Goal: Task Accomplishment & Management: Use online tool/utility

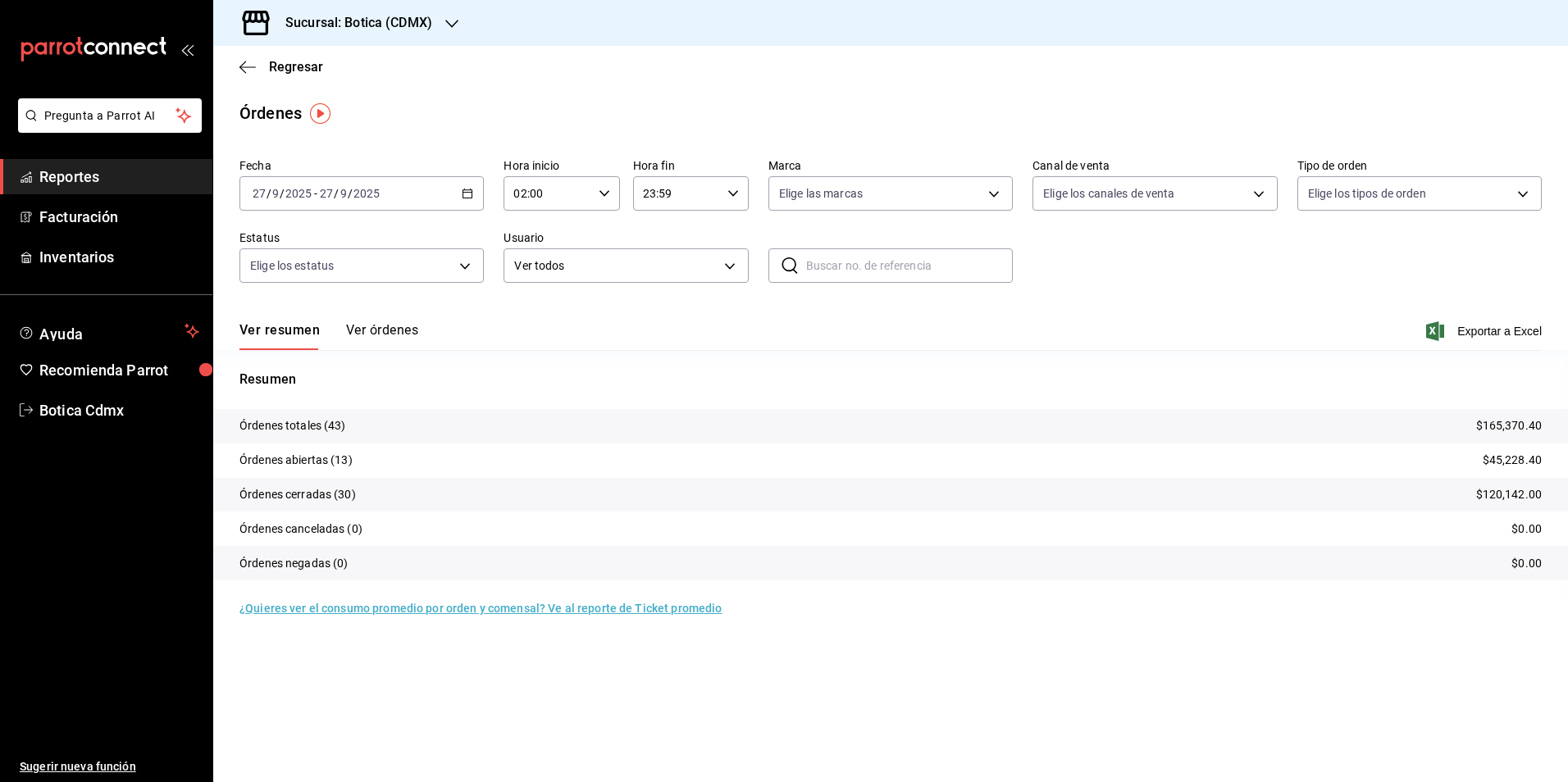
click at [90, 180] on span "Reportes" at bounding box center [119, 176] width 160 height 22
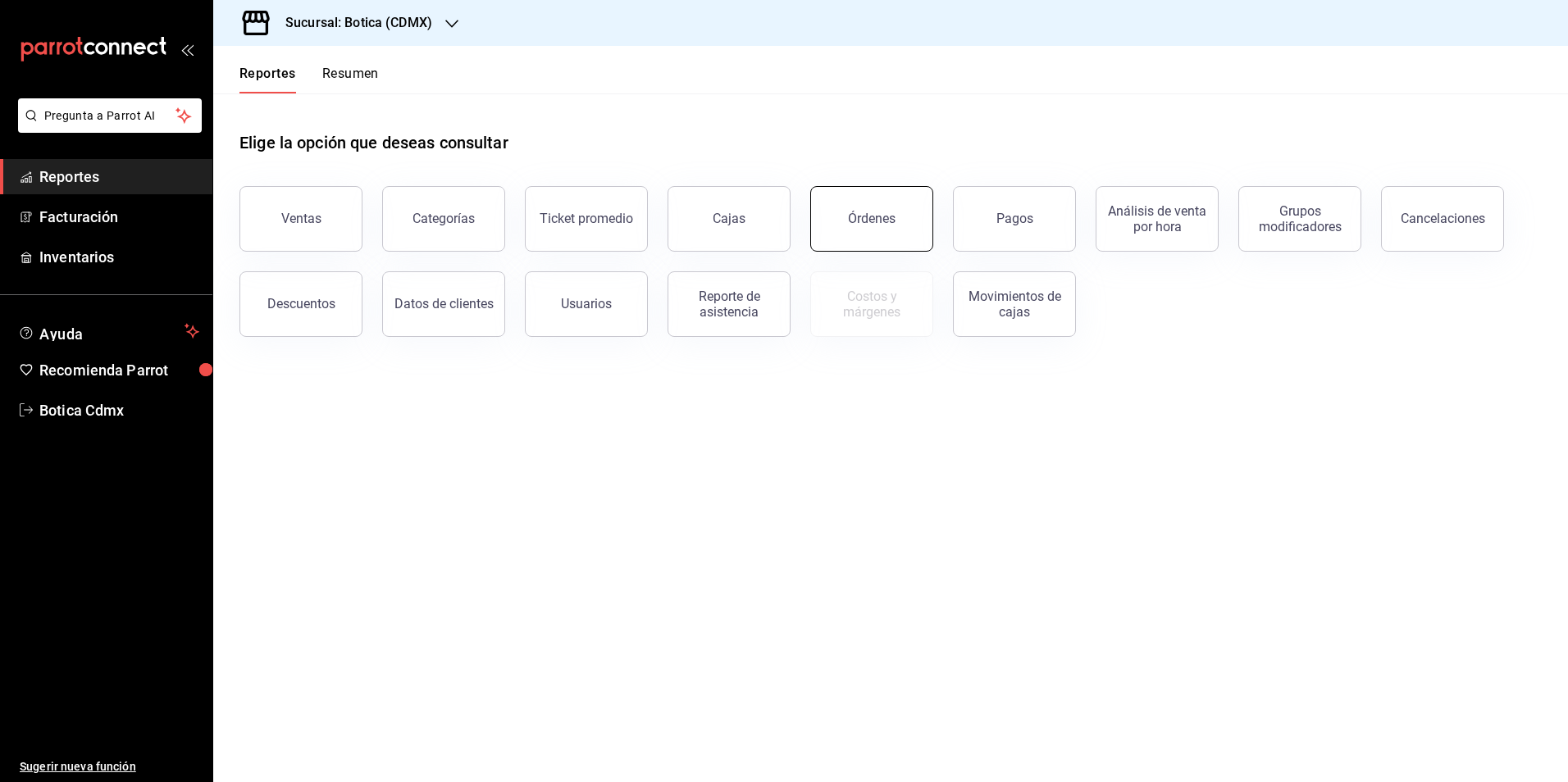
click at [850, 216] on div "Órdenes" at bounding box center [872, 218] width 48 height 15
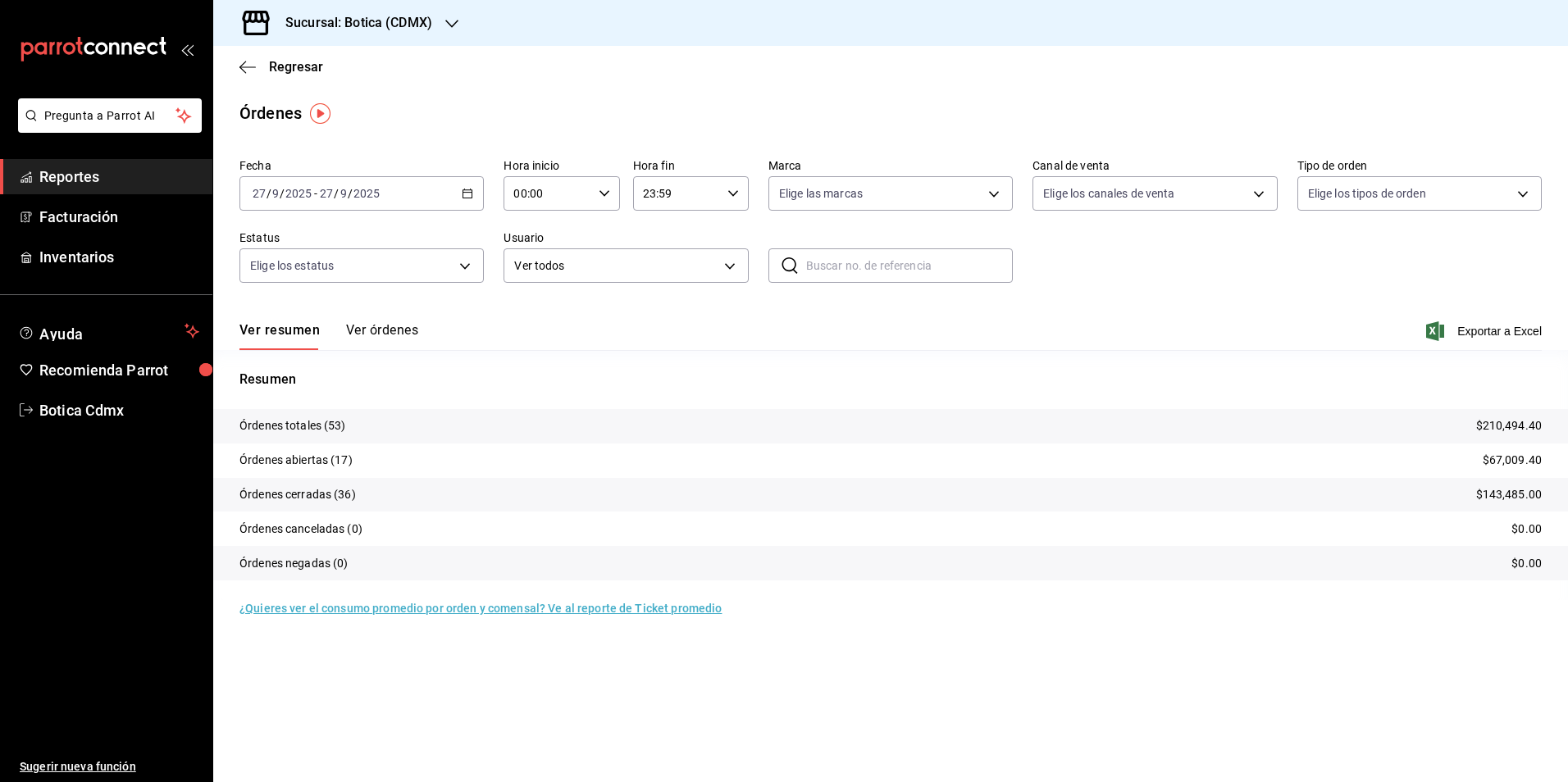
click at [605, 189] on icon "button" at bounding box center [604, 193] width 11 height 11
click at [552, 273] on button "01" at bounding box center [533, 274] width 51 height 32
click at [541, 310] on span "02" at bounding box center [533, 314] width 32 height 13
type input "02:00"
click at [97, 179] on div at bounding box center [784, 391] width 1568 height 782
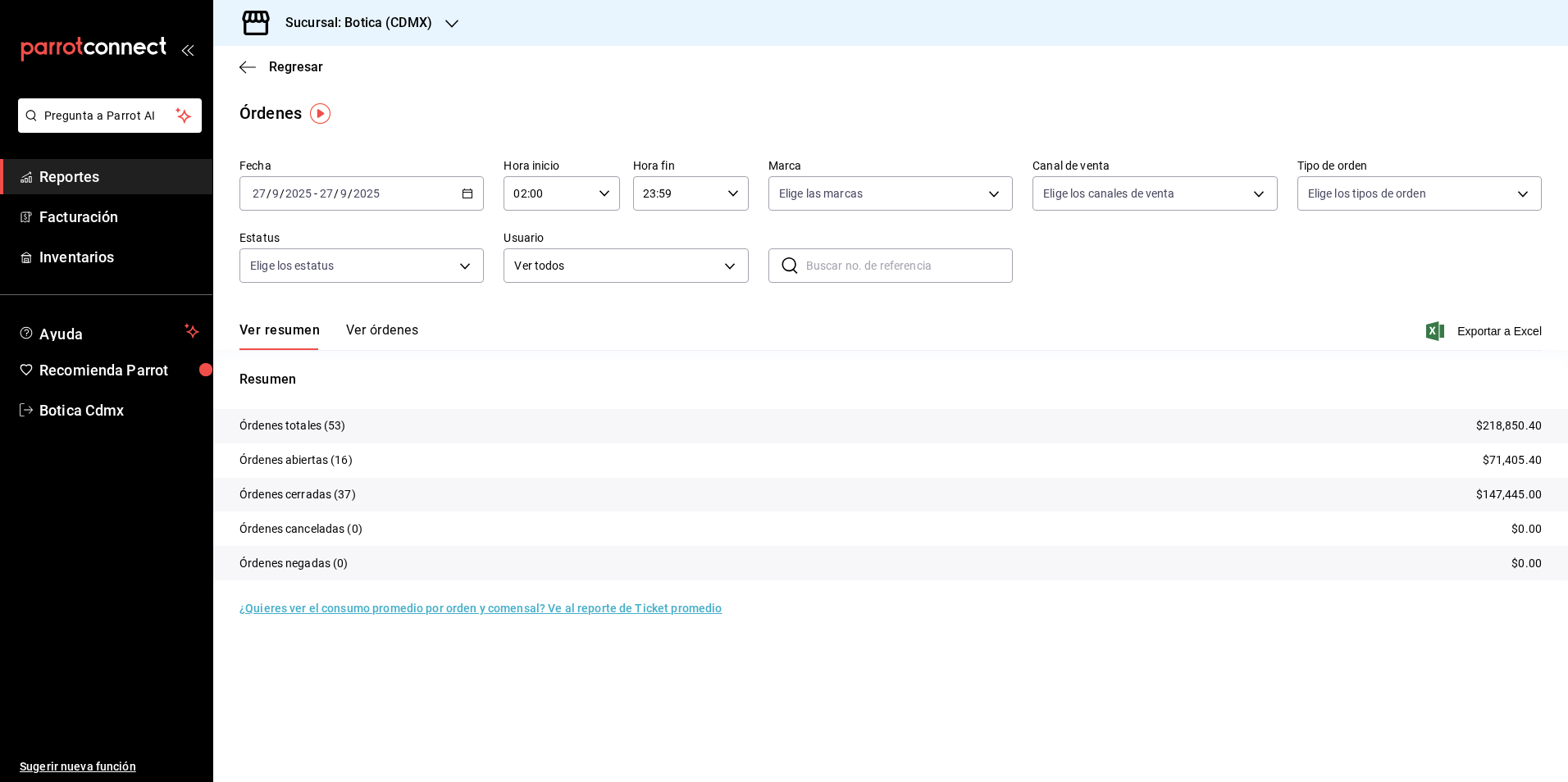
click at [78, 179] on span "Reportes" at bounding box center [119, 176] width 160 height 22
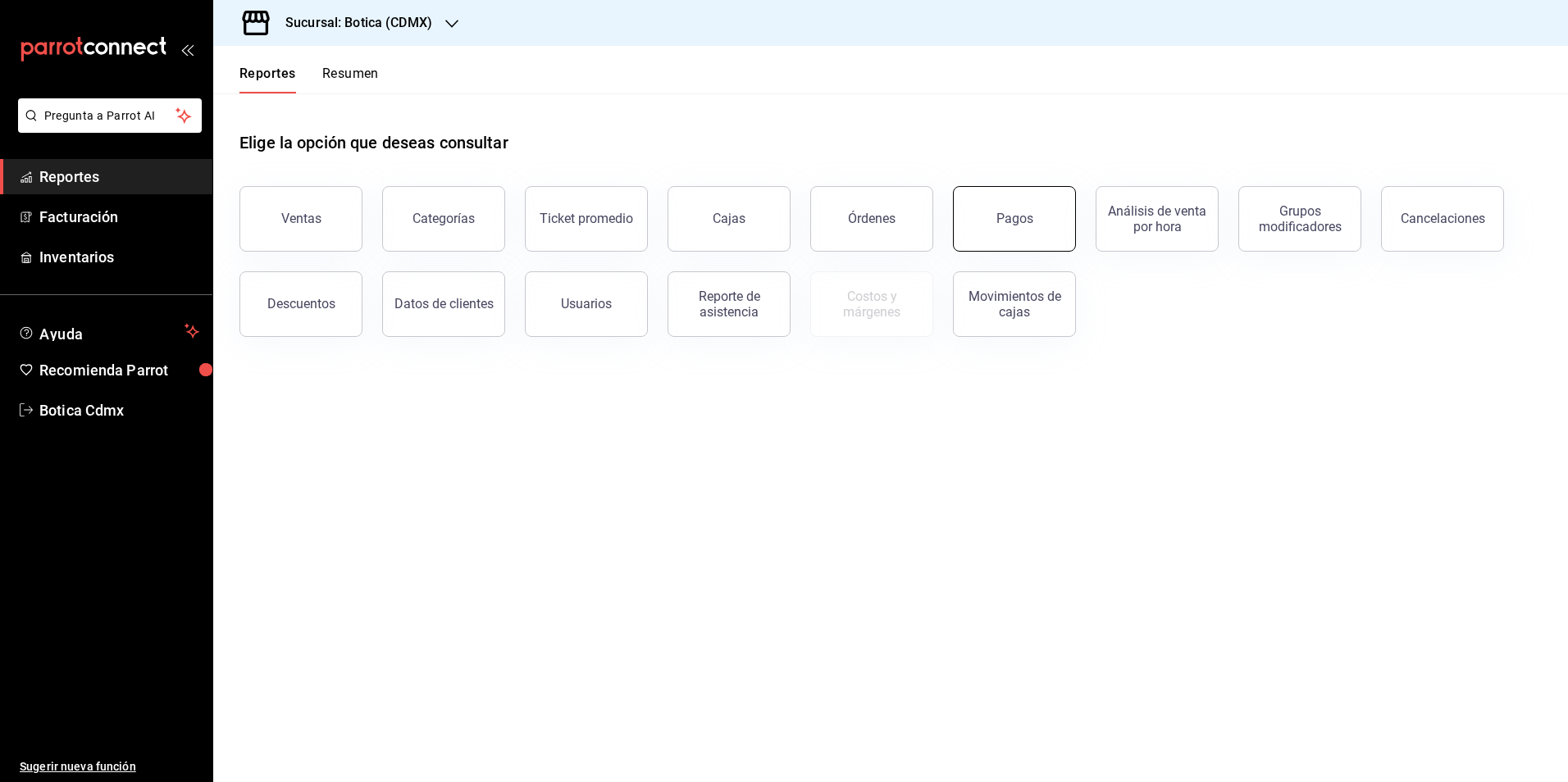
click at [1047, 212] on button "Pagos" at bounding box center [1014, 218] width 123 height 66
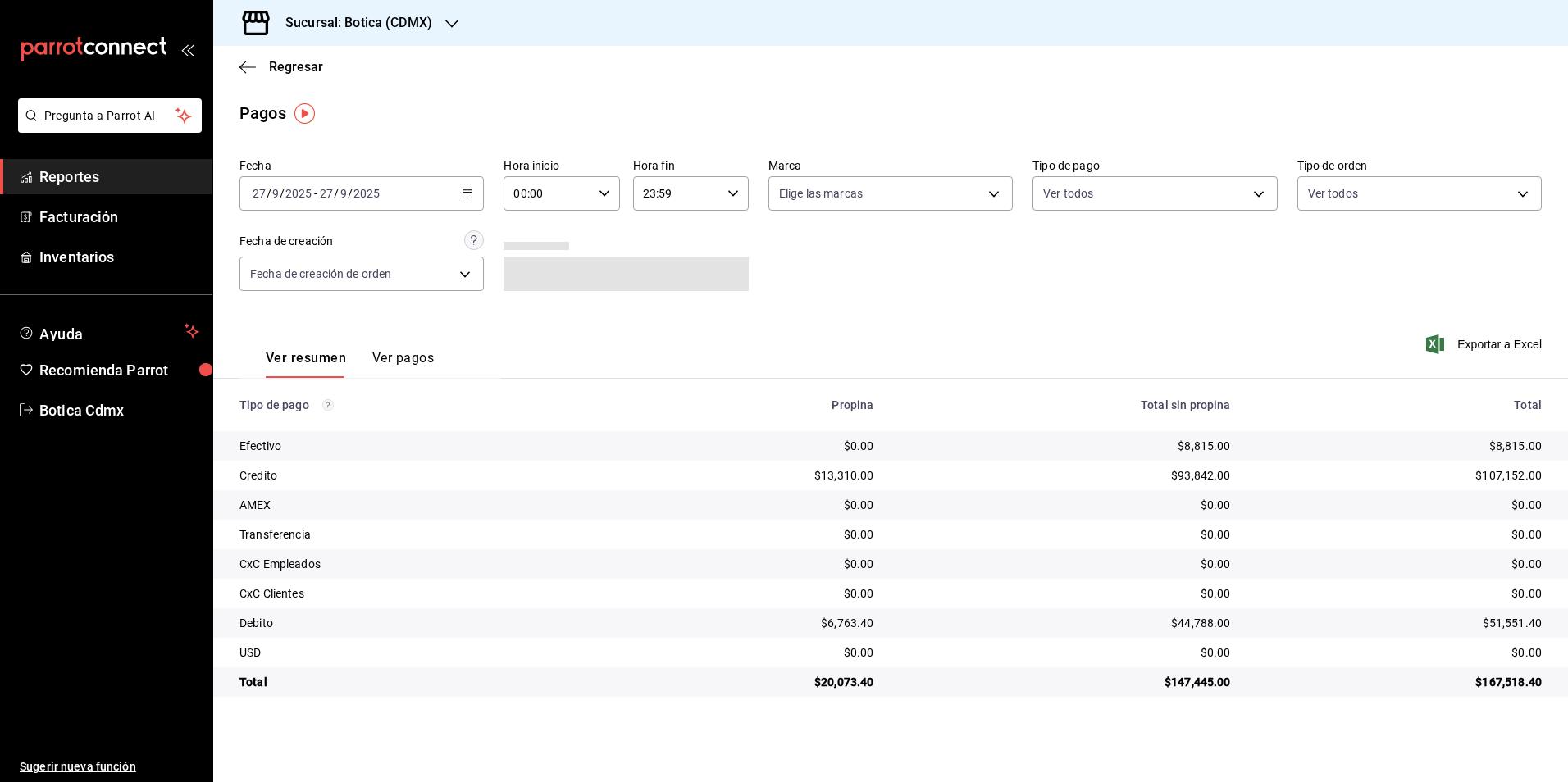
click at [601, 192] on \(Stroke\) "button" at bounding box center [604, 193] width 10 height 6
click at [529, 316] on span "02" at bounding box center [533, 314] width 32 height 13
type input "02:00"
click at [856, 304] on div at bounding box center [784, 391] width 1568 height 782
drag, startPoint x: 95, startPoint y: 170, endPoint x: 212, endPoint y: 159, distance: 117.5
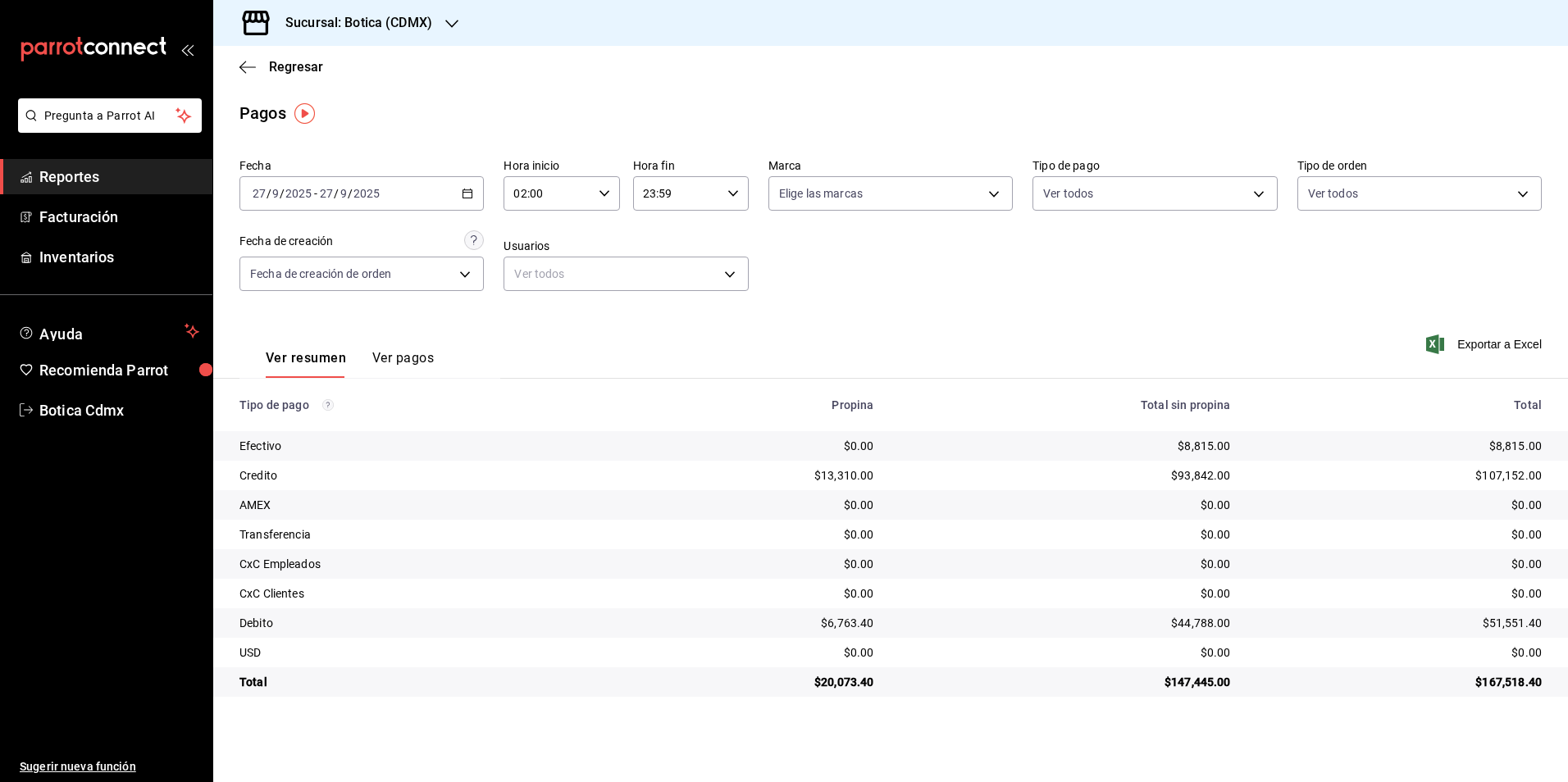
click at [95, 170] on span "Reportes" at bounding box center [119, 176] width 160 height 22
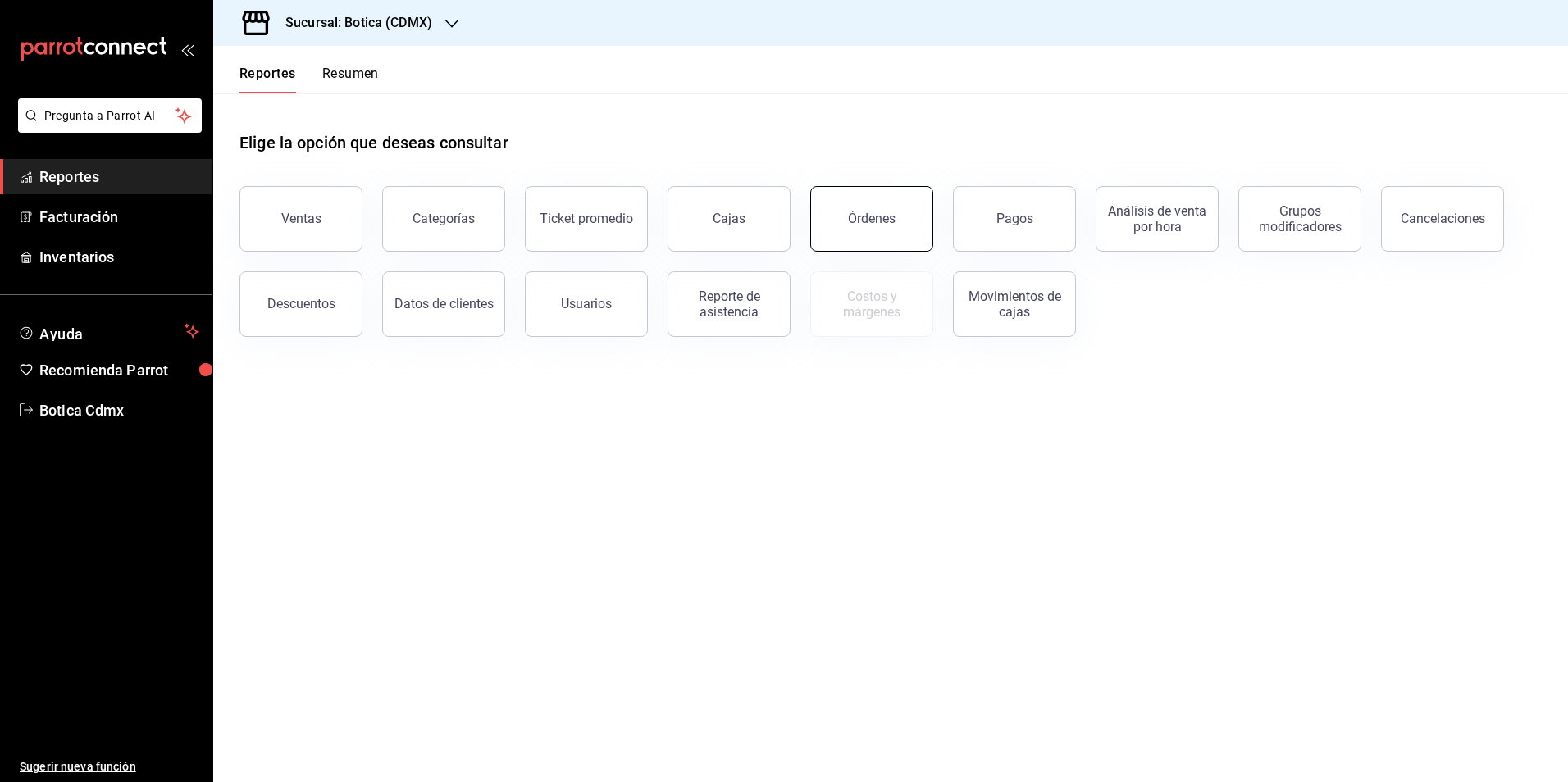
click at [899, 214] on button "Órdenes" at bounding box center [871, 218] width 123 height 66
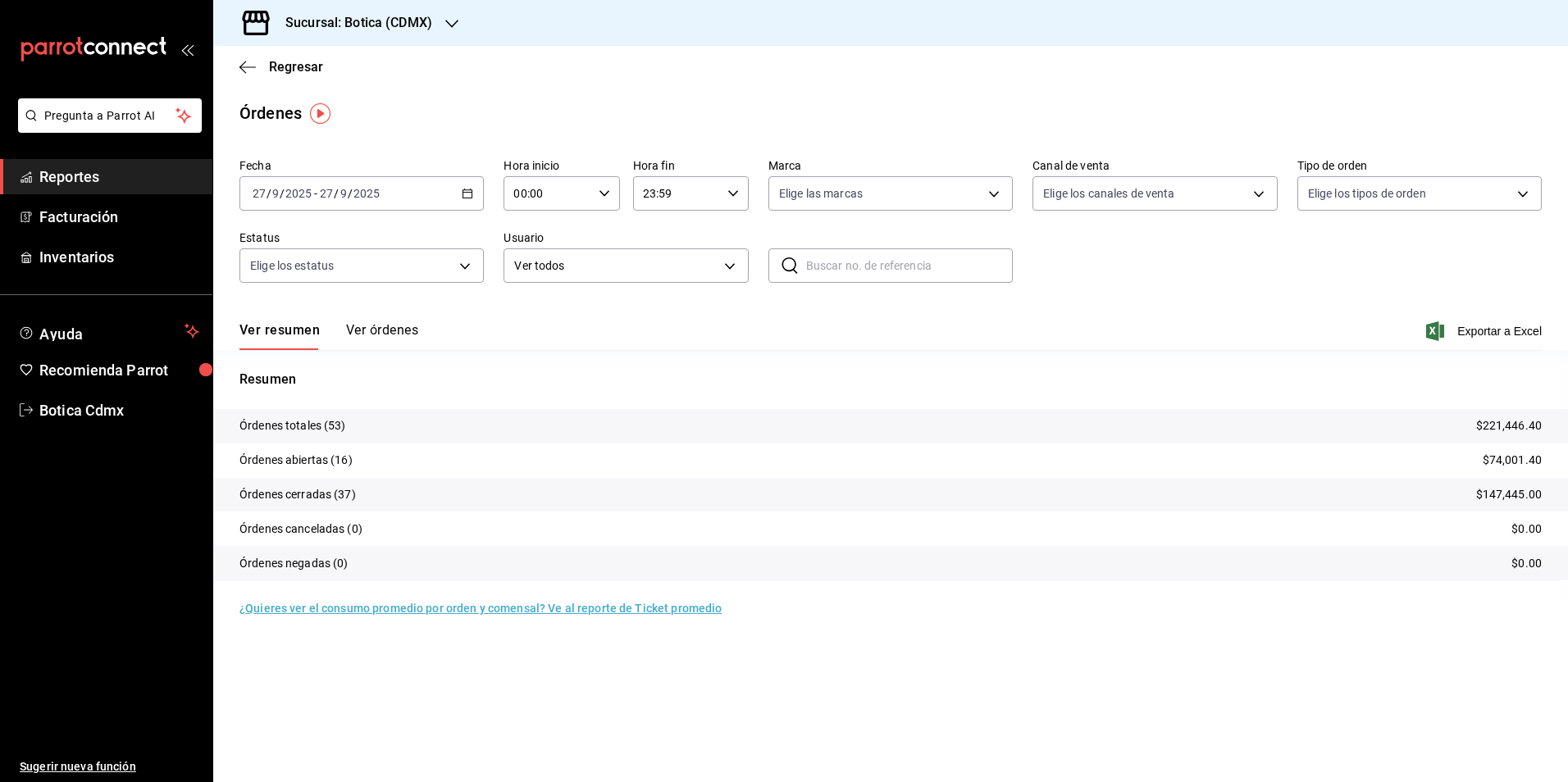
click at [603, 190] on icon "button" at bounding box center [604, 193] width 11 height 11
click at [543, 314] on span "02" at bounding box center [533, 314] width 32 height 13
type input "02:00"
